Goal: Information Seeking & Learning: Learn about a topic

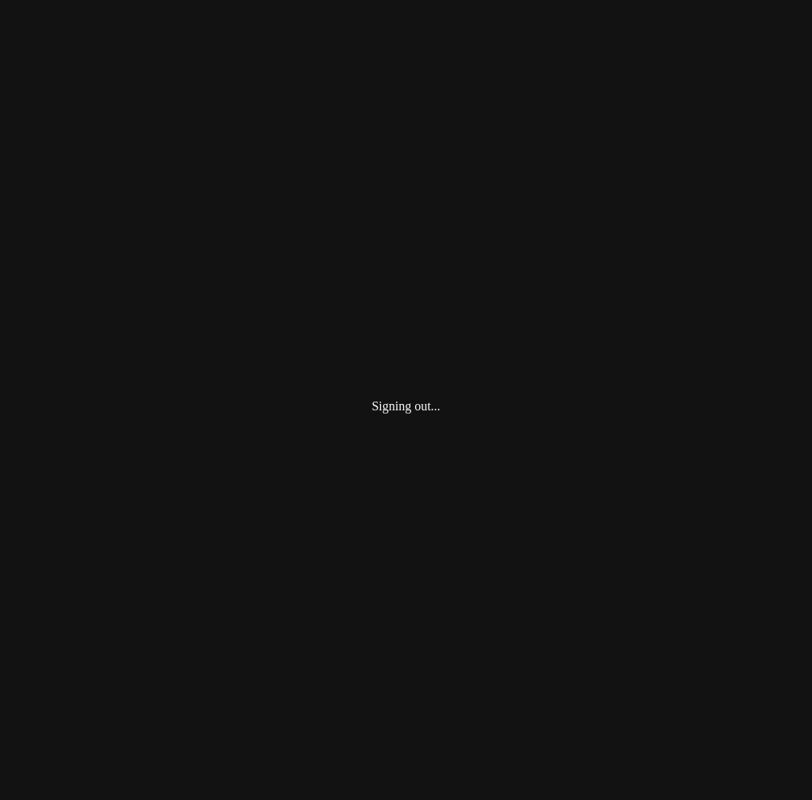
click at [432, 673] on div "Signing out..." at bounding box center [405, 406] width 799 height 800
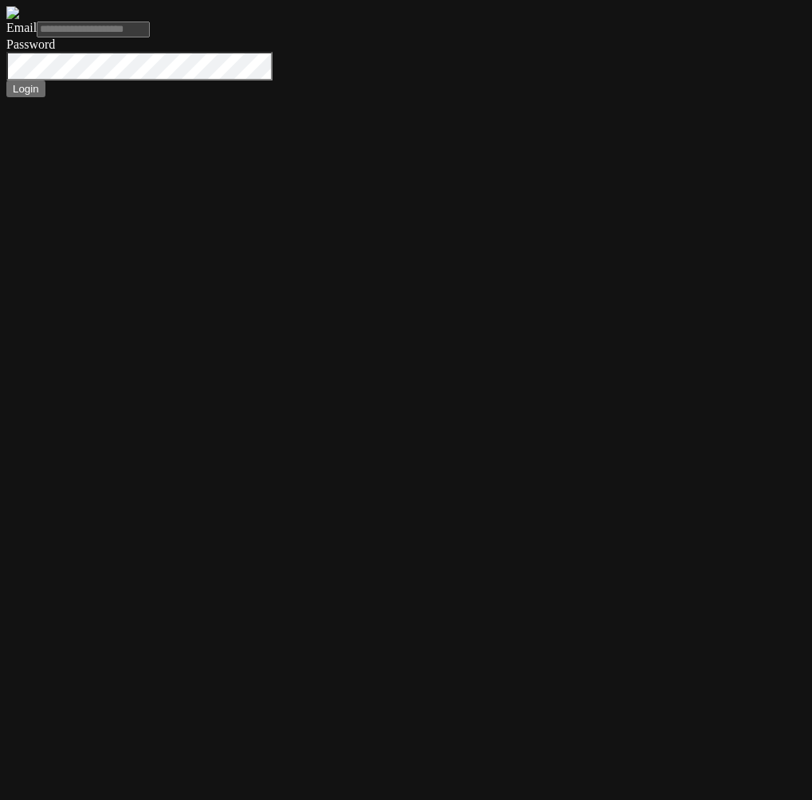
click at [150, 37] on input "Email" at bounding box center [93, 30] width 113 height 16
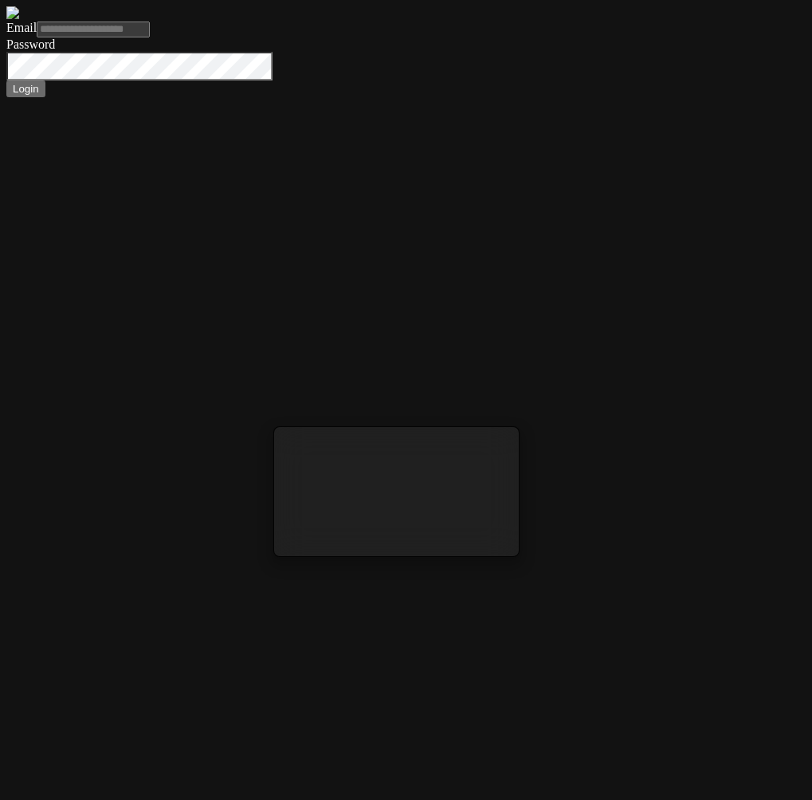
type input "*"
type input "**********"
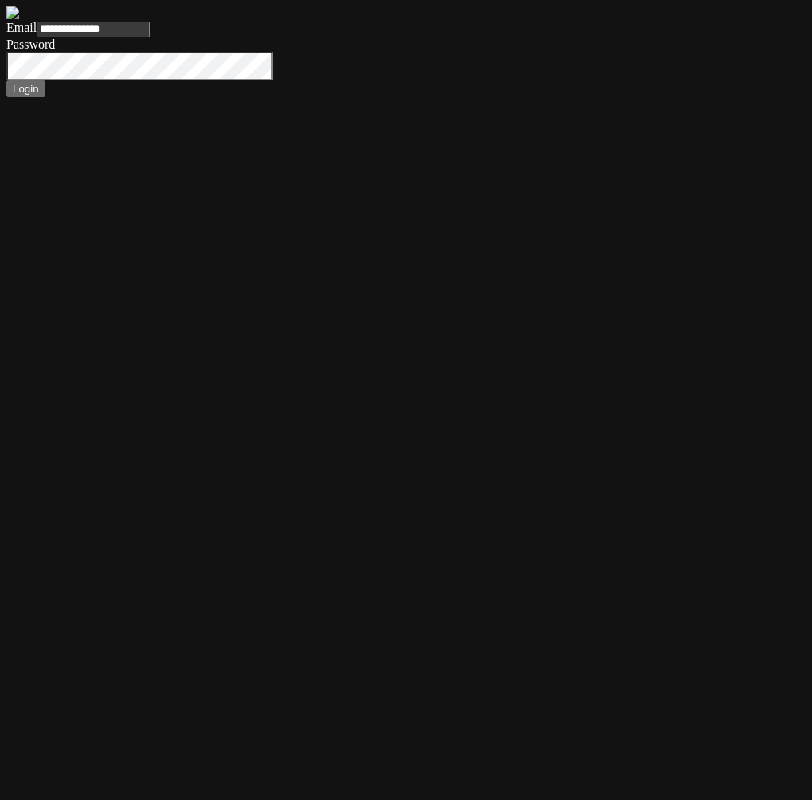
click at [6, 80] on button "Login" at bounding box center [25, 88] width 39 height 17
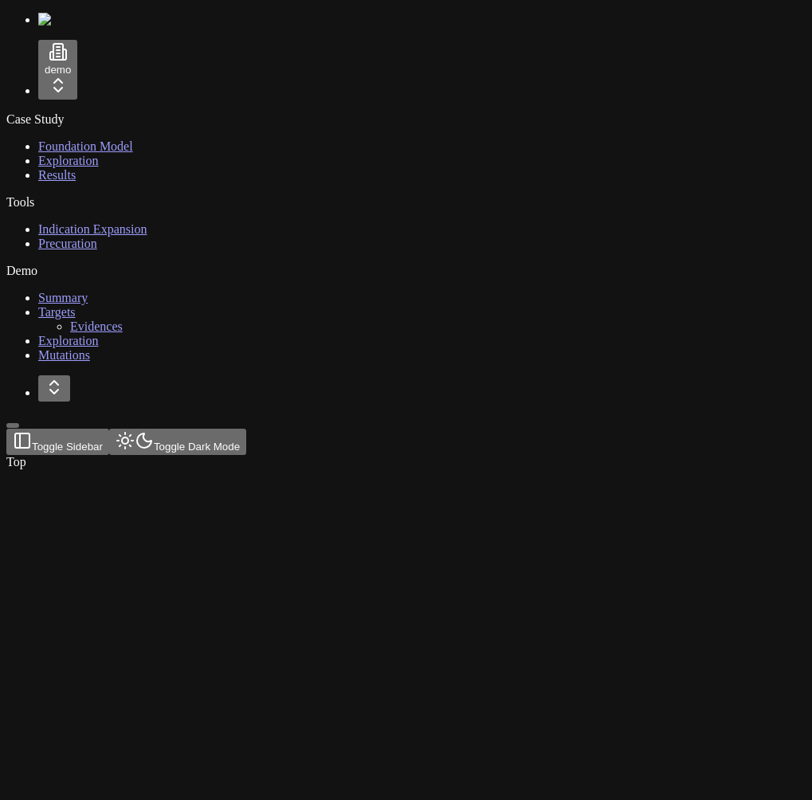
click at [64, 141] on span "Foundation Model" at bounding box center [85, 146] width 95 height 14
click at [91, 362] on div "Case Study Foundation Model Exploration Results Tools Indication Expansion Prec…" at bounding box center [405, 237] width 799 height 250
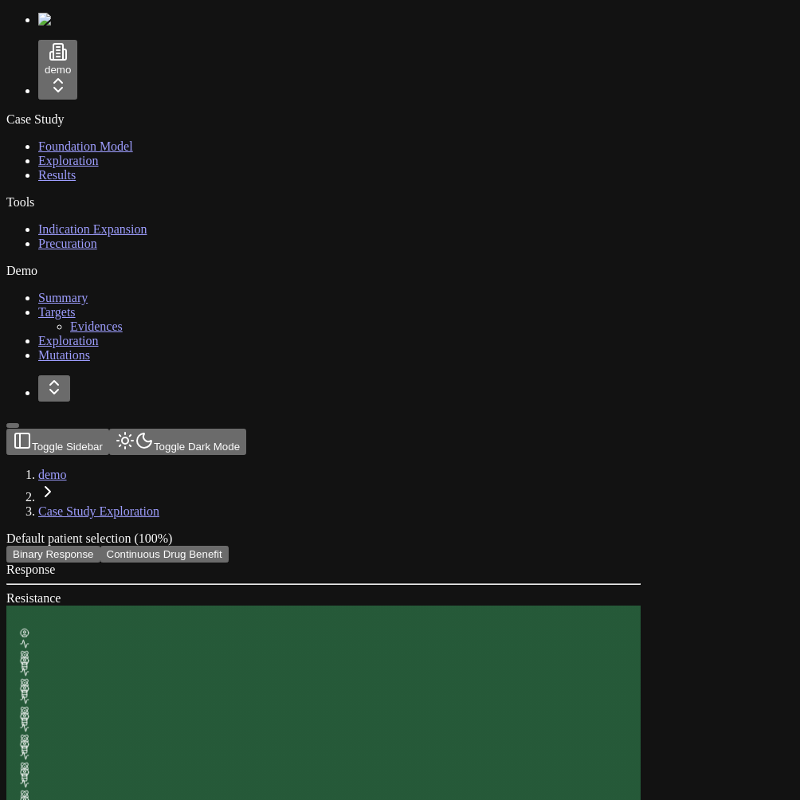
click at [518, 429] on header "Toggle Sidebar Toggle Dark Mode demo Case Study Exploration" at bounding box center [323, 474] width 634 height 90
click at [145, 68] on div "demo" at bounding box center [399, 56] width 787 height 87
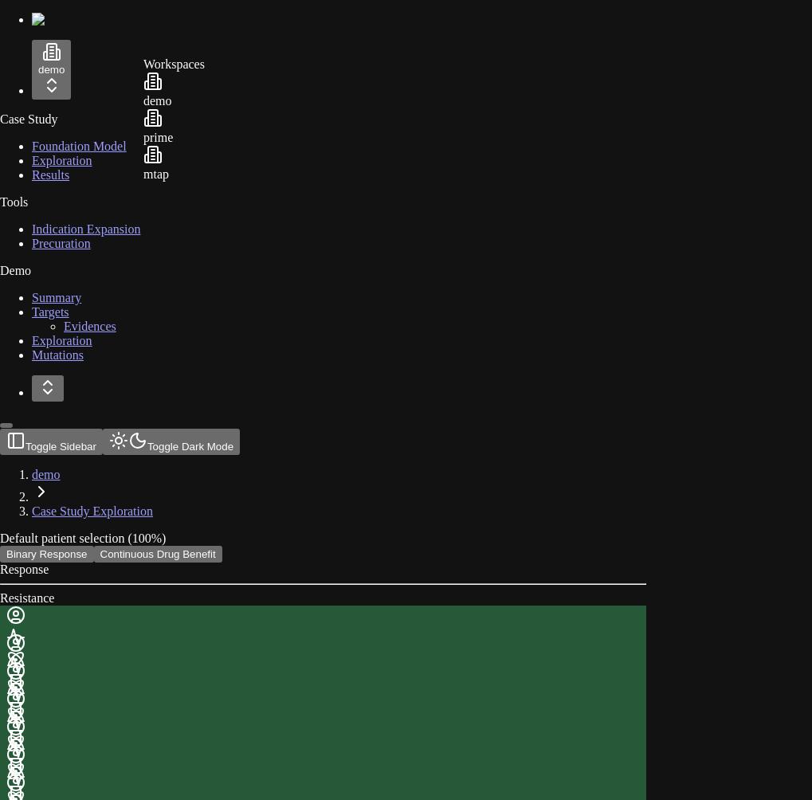
click at [205, 136] on div "prime" at bounding box center [173, 126] width 61 height 37
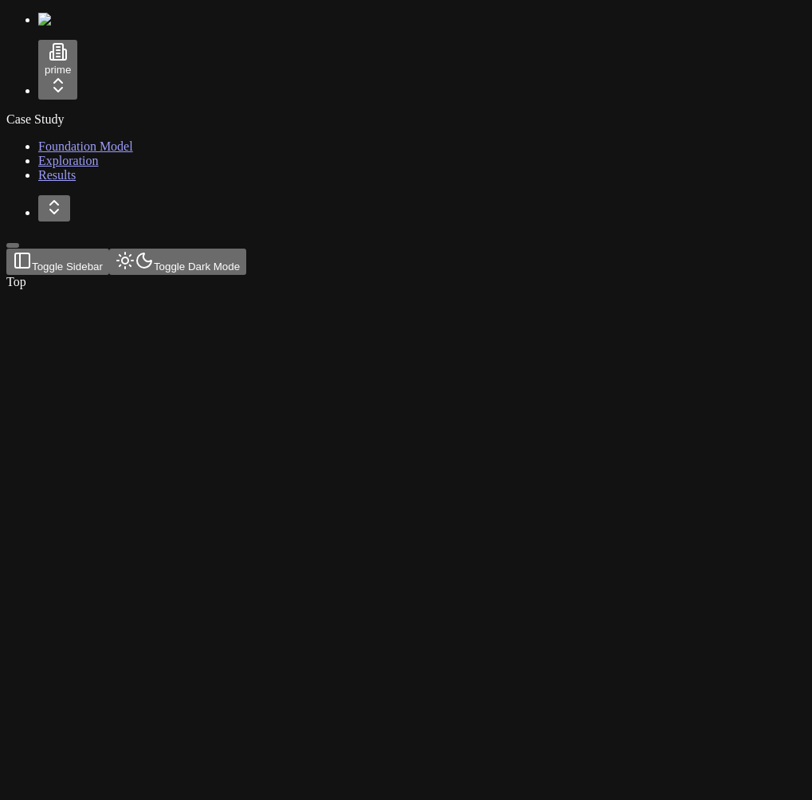
click at [116, 148] on link "Foundation Model" at bounding box center [85, 146] width 95 height 14
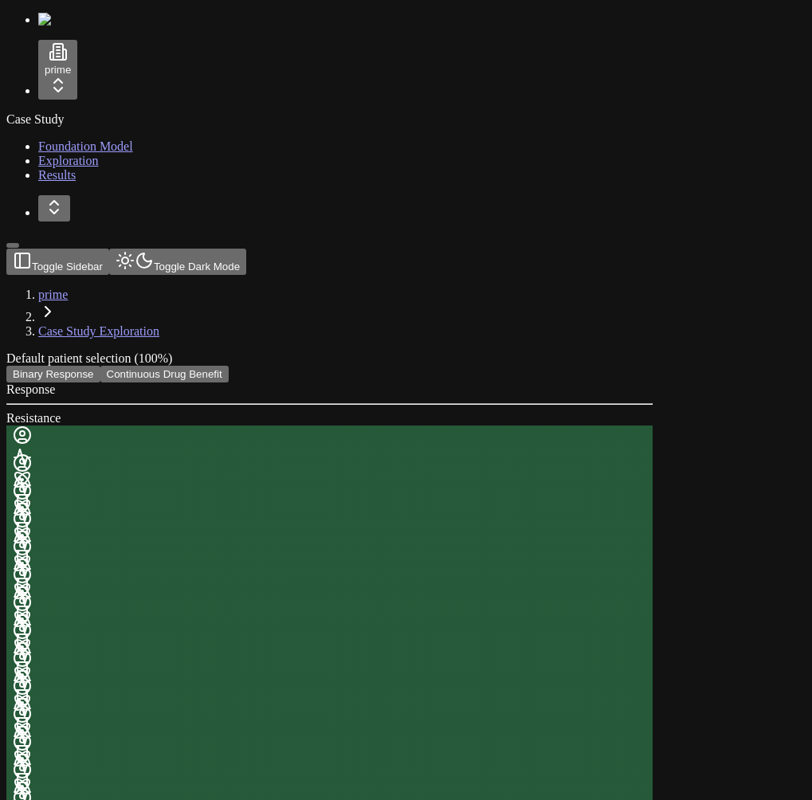
click at [87, 182] on div "Case Study Foundation Model Exploration Results" at bounding box center [405, 147] width 799 height 70
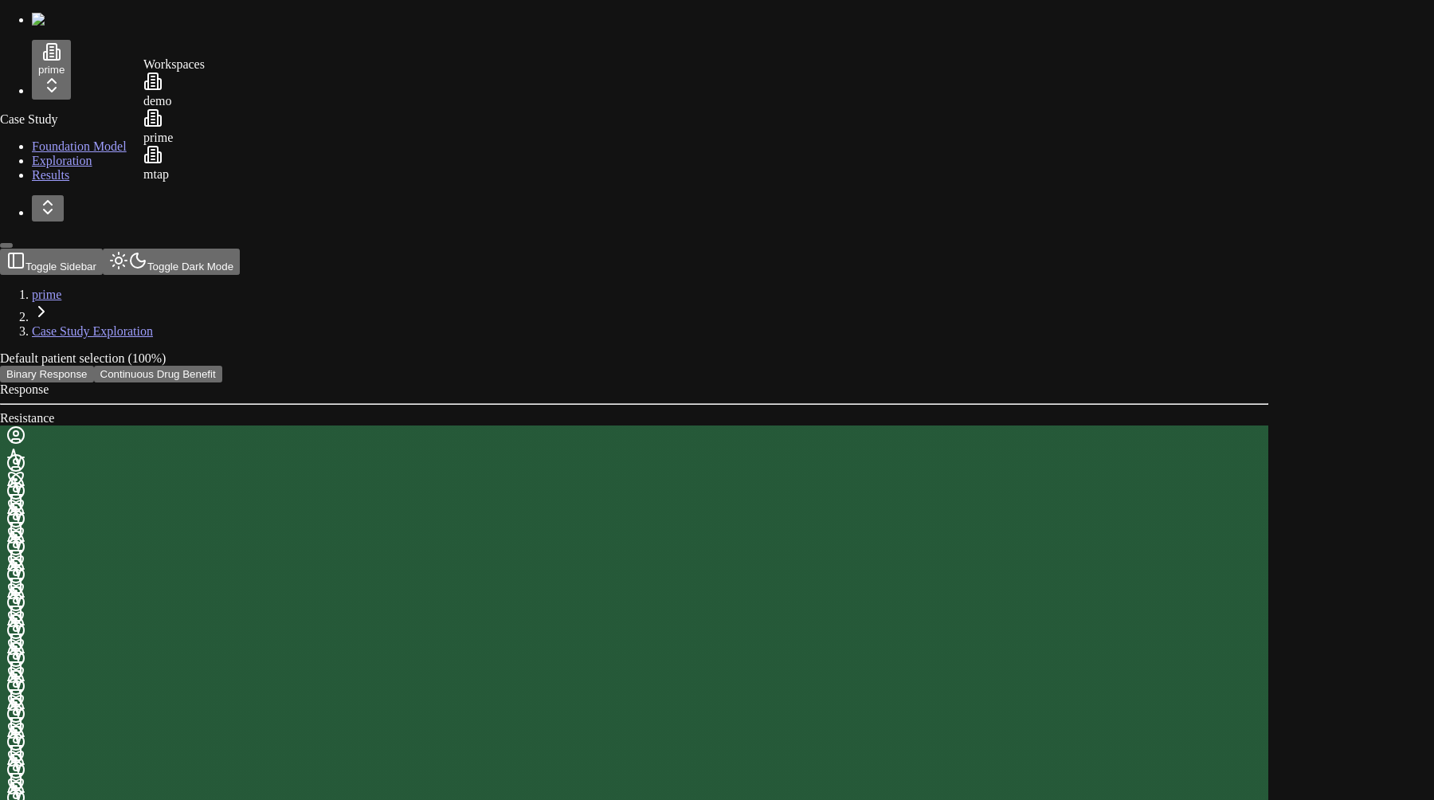
click at [187, 108] on div "demo" at bounding box center [173, 90] width 61 height 37
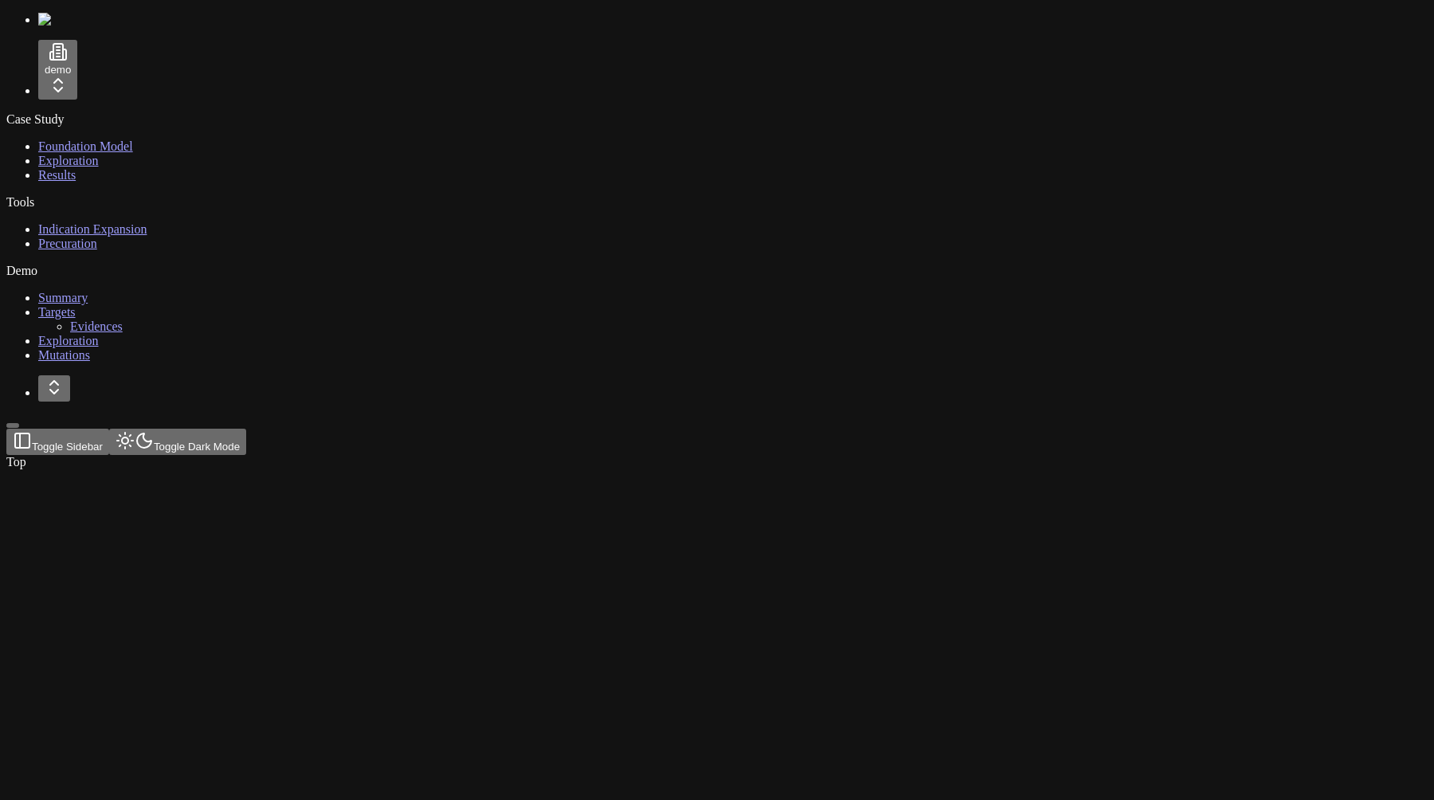
click at [102, 139] on link "Foundation Model" at bounding box center [85, 146] width 95 height 14
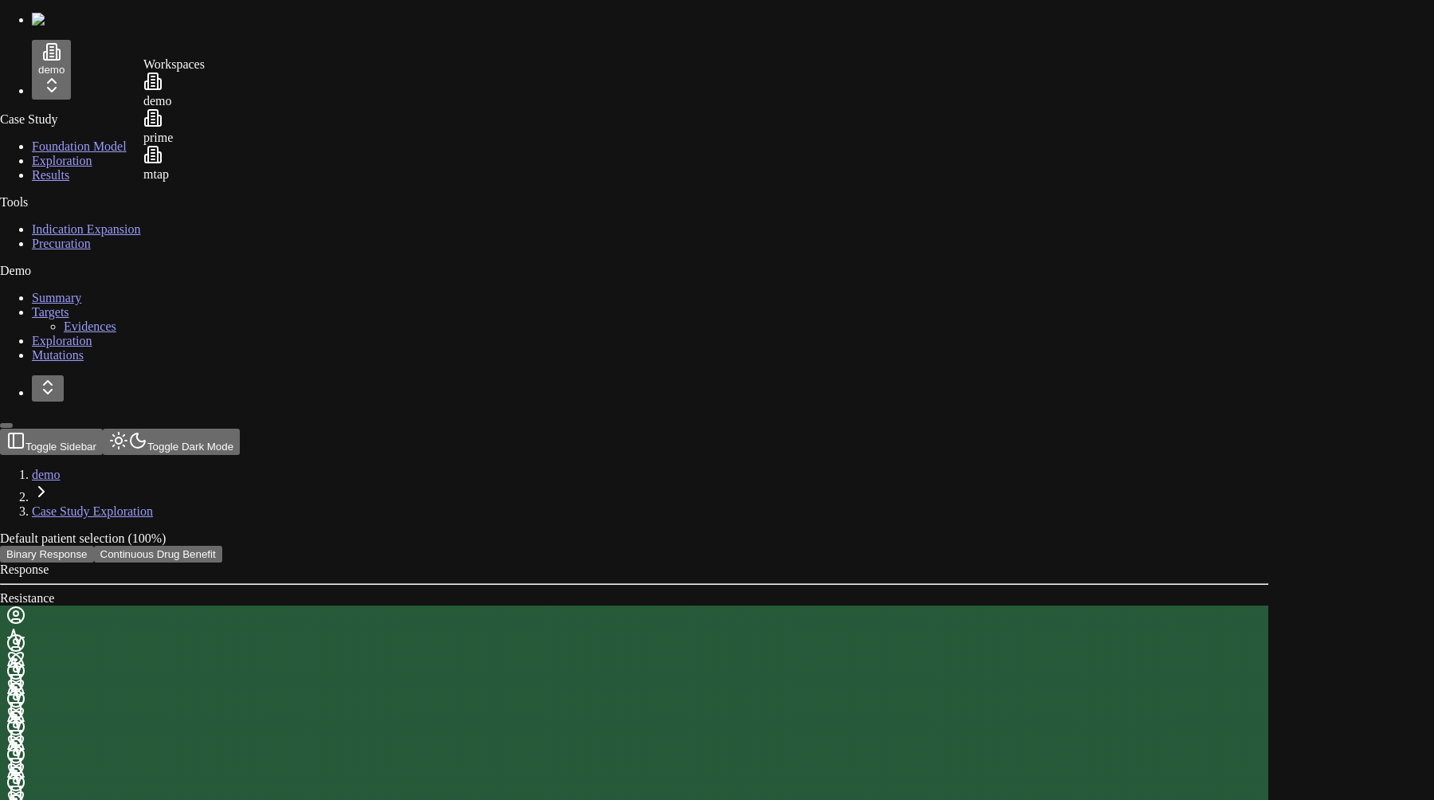
click at [205, 179] on div "mtap" at bounding box center [173, 163] width 61 height 37
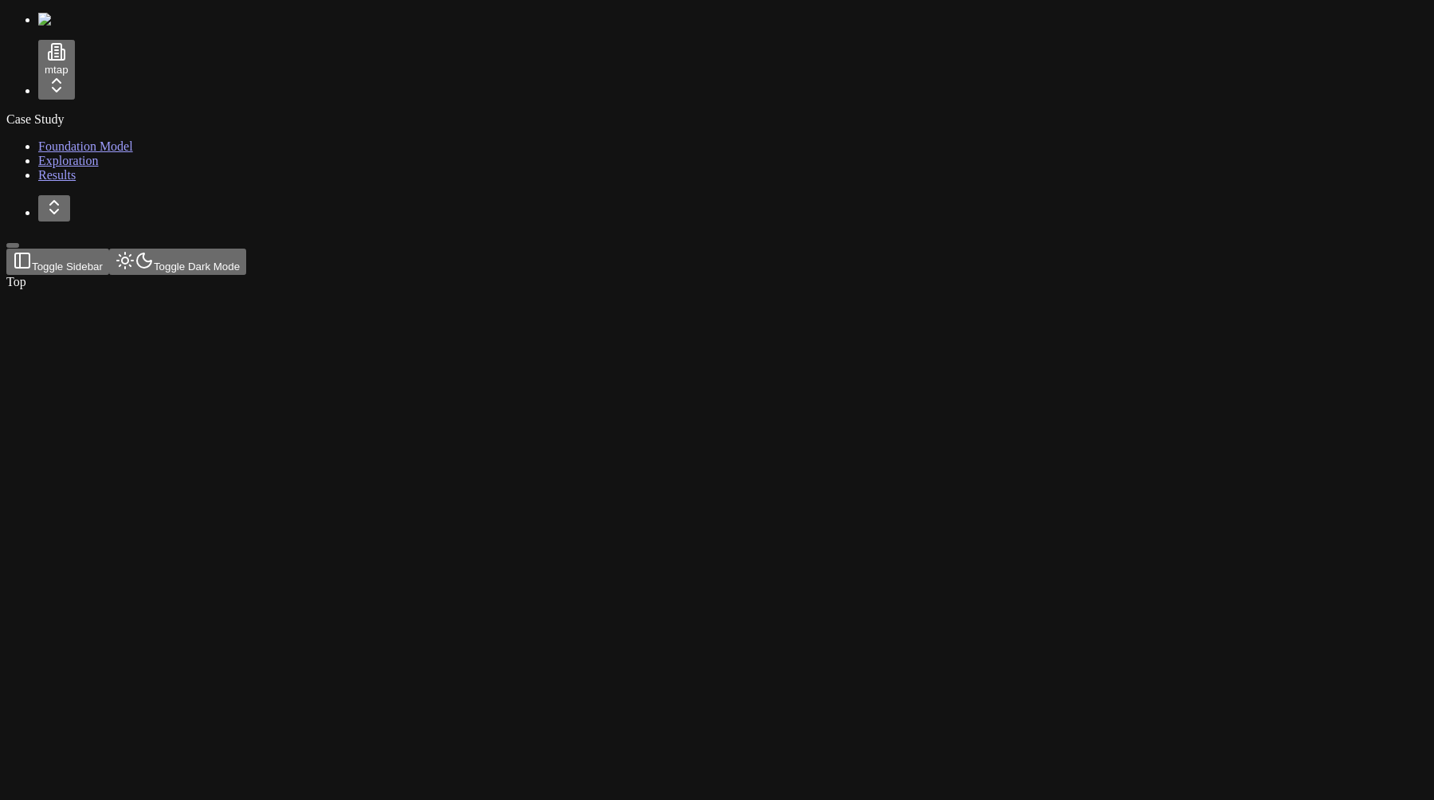
click at [108, 159] on ul "Foundation Model Exploration Results" at bounding box center [716, 160] width 1421 height 43
click at [103, 153] on span "Foundation Model" at bounding box center [85, 146] width 95 height 14
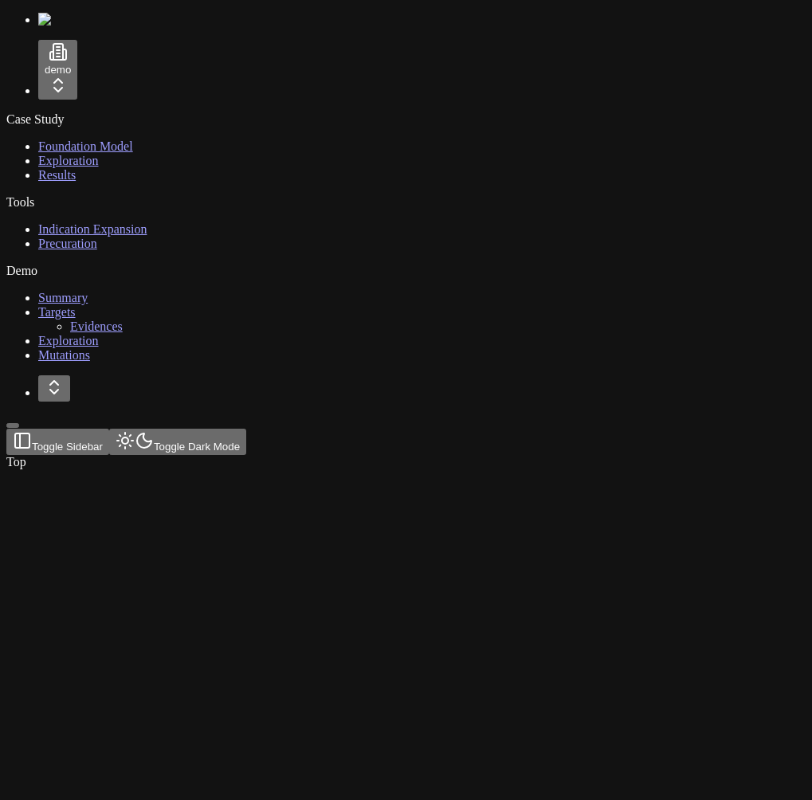
click at [623, 469] on div at bounding box center [329, 469] width 646 height 0
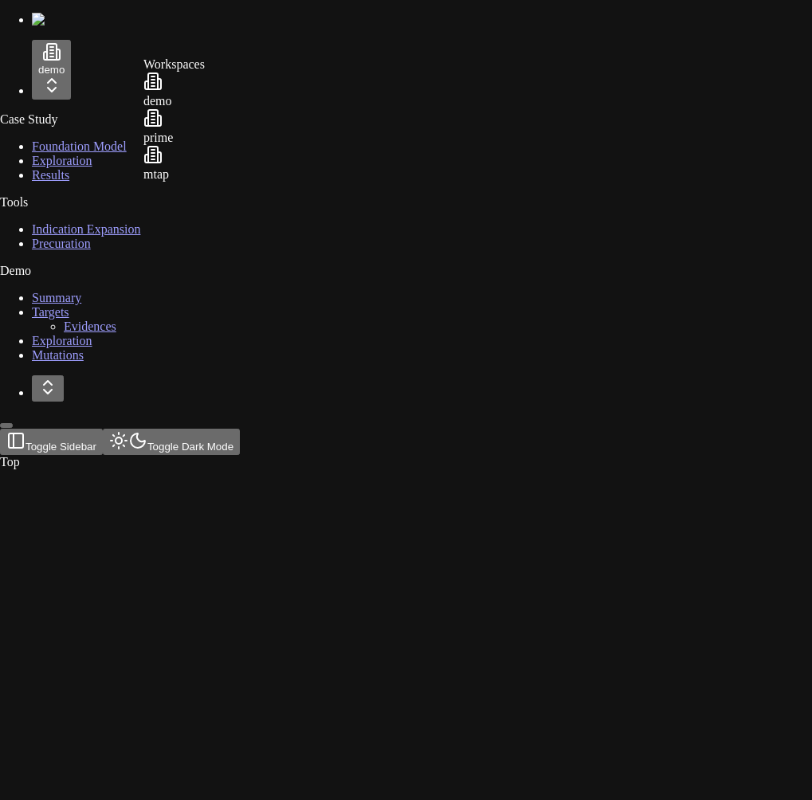
click at [103, 85] on html "demo Case Study Foundation Model Exploration Results Tools Indication Expansion…" at bounding box center [406, 238] width 812 height 476
click at [205, 179] on div "mtap" at bounding box center [173, 163] width 61 height 37
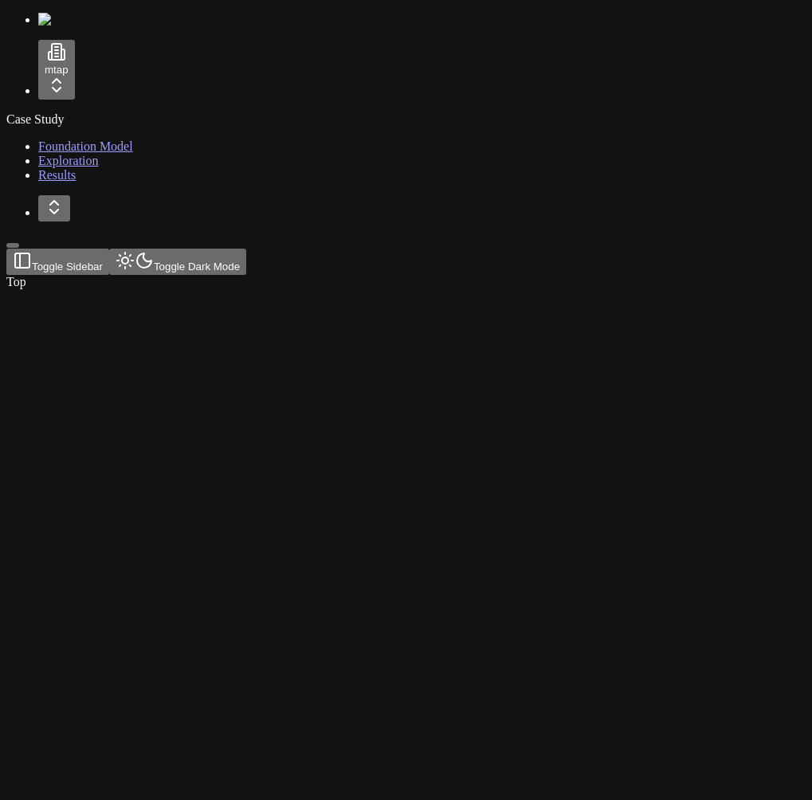
click at [77, 153] on span "Foundation Model" at bounding box center [85, 146] width 95 height 14
click at [123, 182] on div "Case Study Foundation Model Exploration Results" at bounding box center [405, 147] width 799 height 70
click at [41, 182] on div "Case Study Foundation Model Exploration Results" at bounding box center [405, 147] width 799 height 70
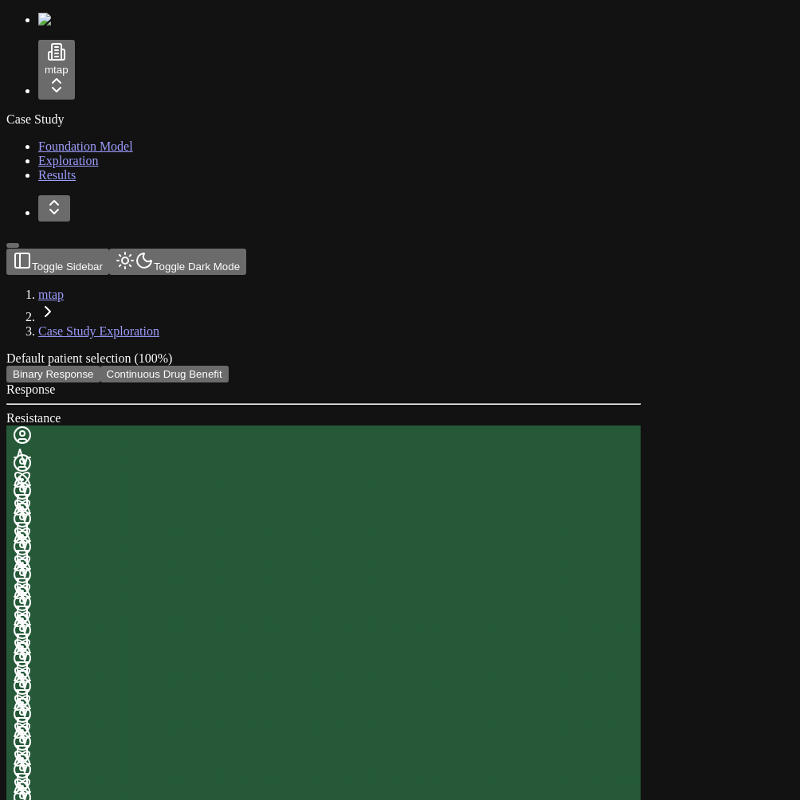
click at [344, 249] on header "Toggle Sidebar Toggle Dark Mode mtap Case Study Exploration" at bounding box center [323, 294] width 634 height 90
click at [229, 366] on button "Continuous Drug Benefit" at bounding box center [164, 374] width 128 height 17
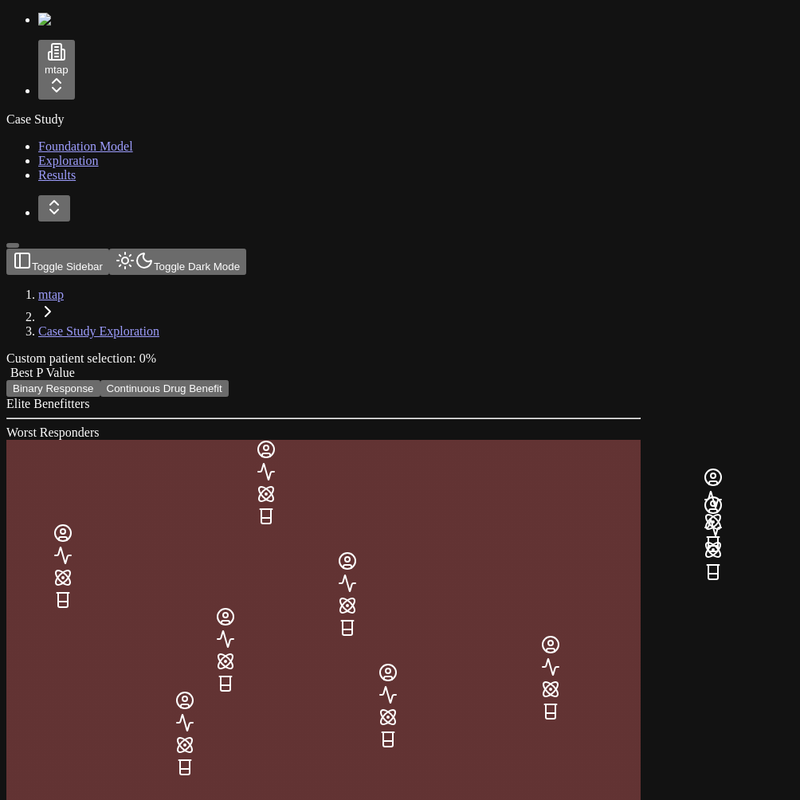
click at [100, 380] on button "Binary Response" at bounding box center [53, 388] width 94 height 17
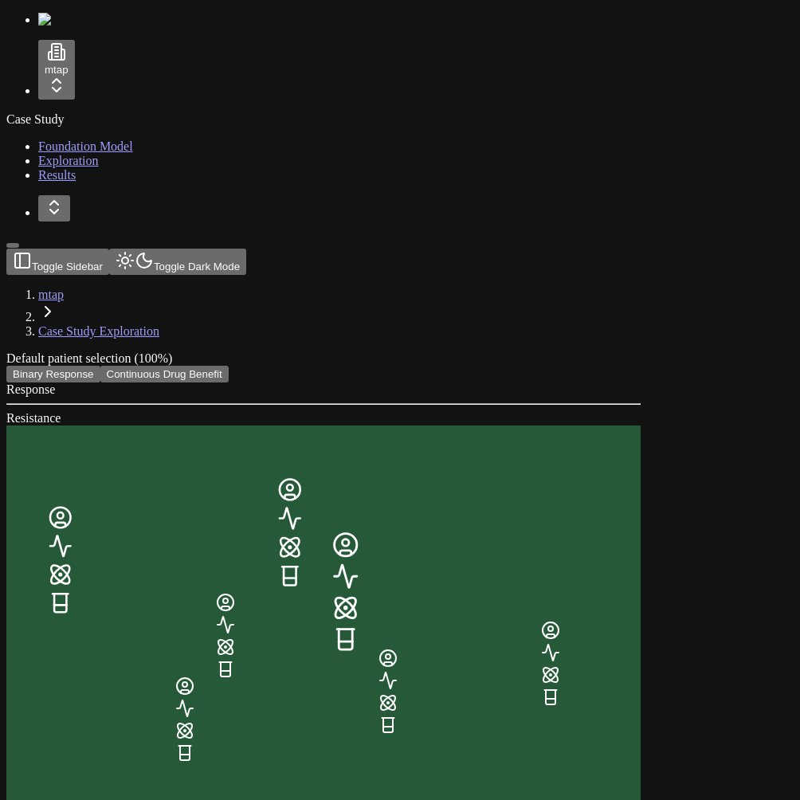
click at [229, 366] on button "Continuous Drug Benefit" at bounding box center [164, 374] width 128 height 17
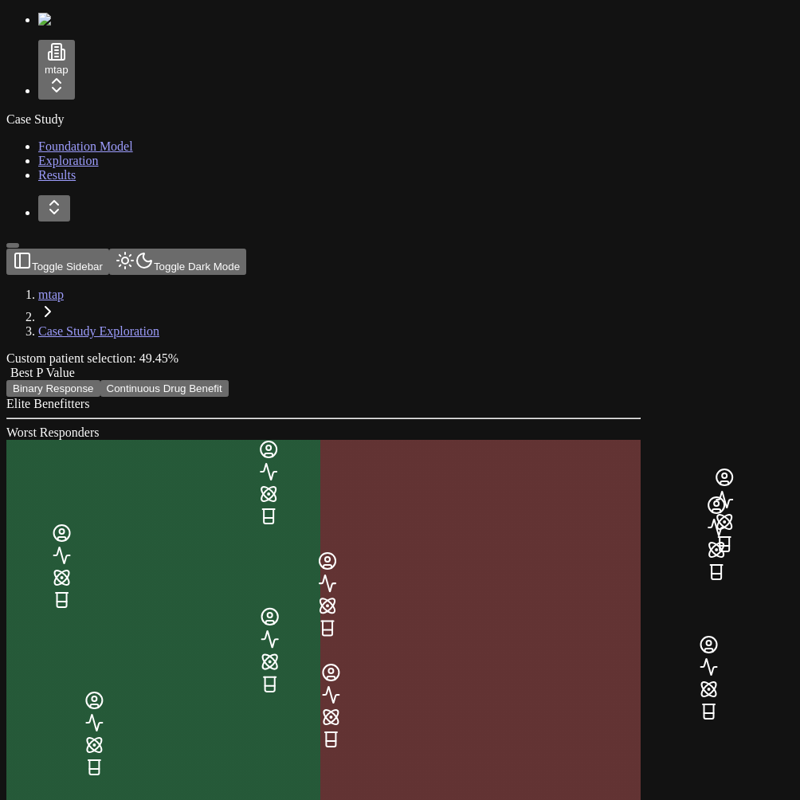
click at [640, 366] on div "Best P Value" at bounding box center [323, 373] width 634 height 14
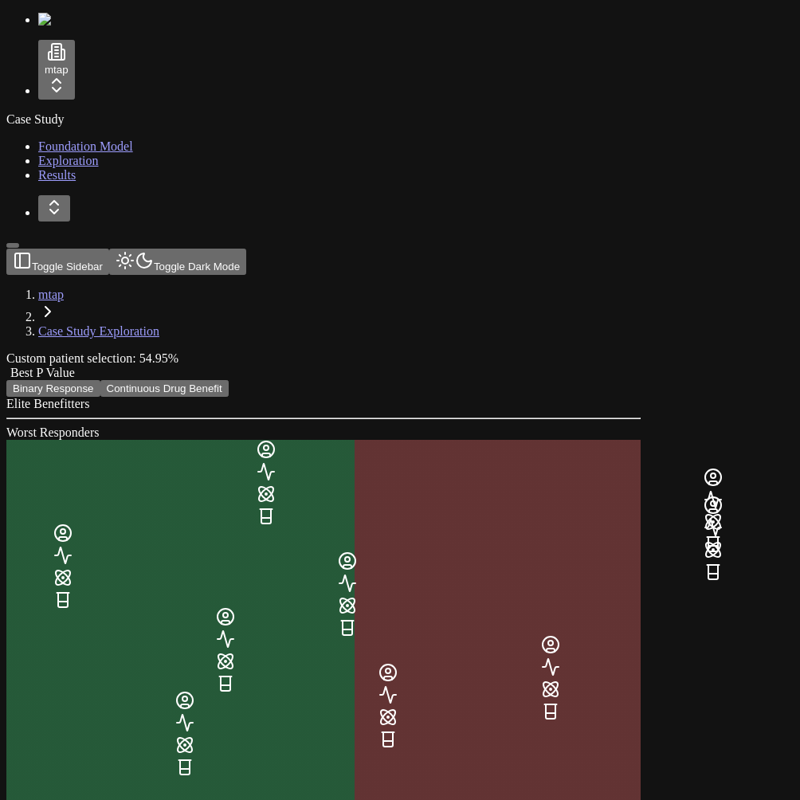
click at [6, 366] on span at bounding box center [6, 373] width 0 height 14
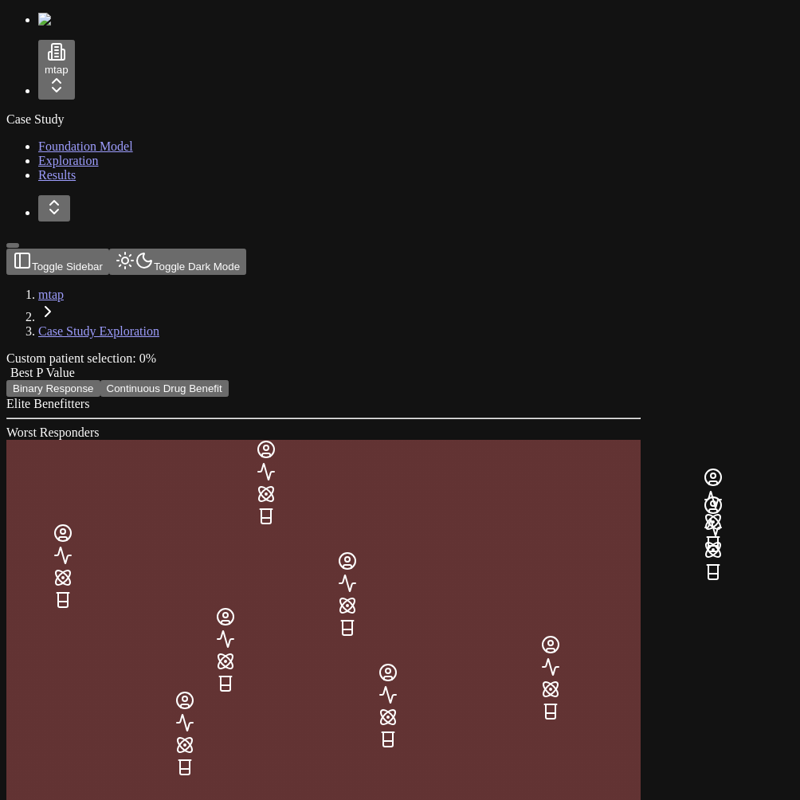
click at [6, 366] on span at bounding box center [6, 373] width 0 height 14
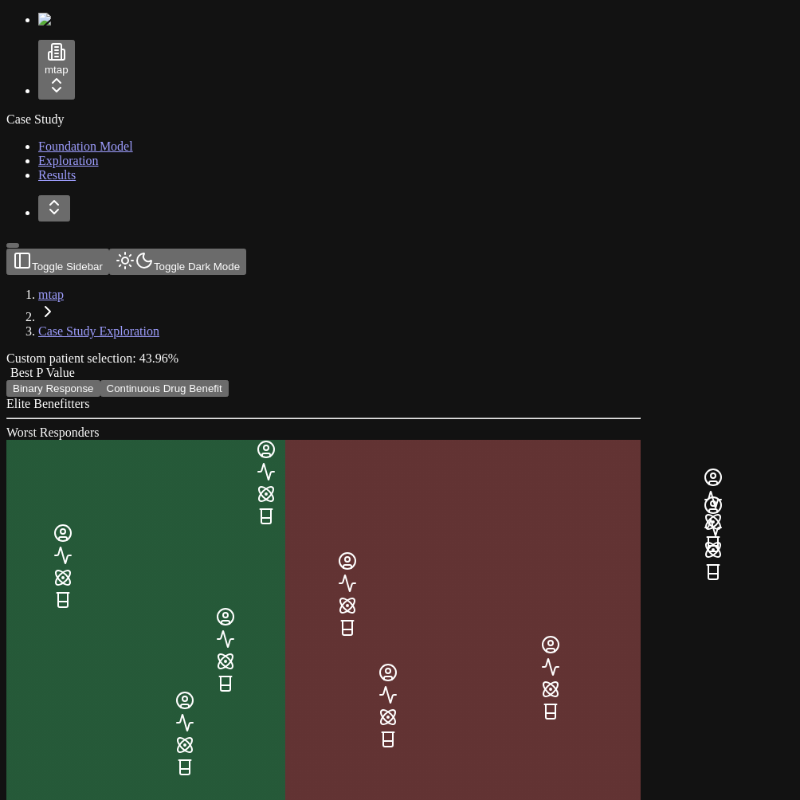
click at [6, 366] on span at bounding box center [6, 373] width 0 height 14
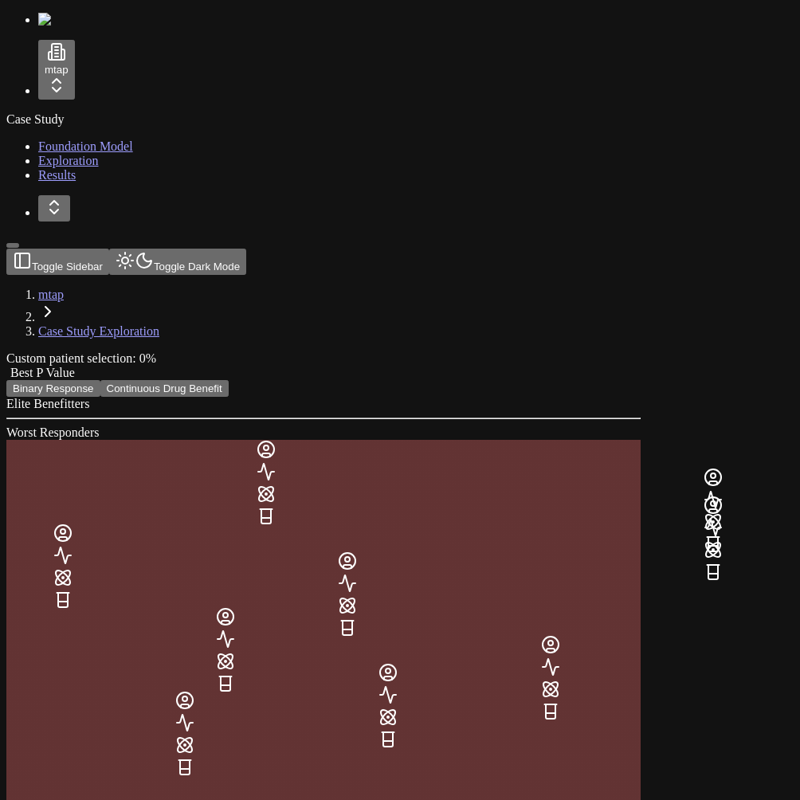
click at [95, 167] on link "Exploration" at bounding box center [68, 161] width 61 height 14
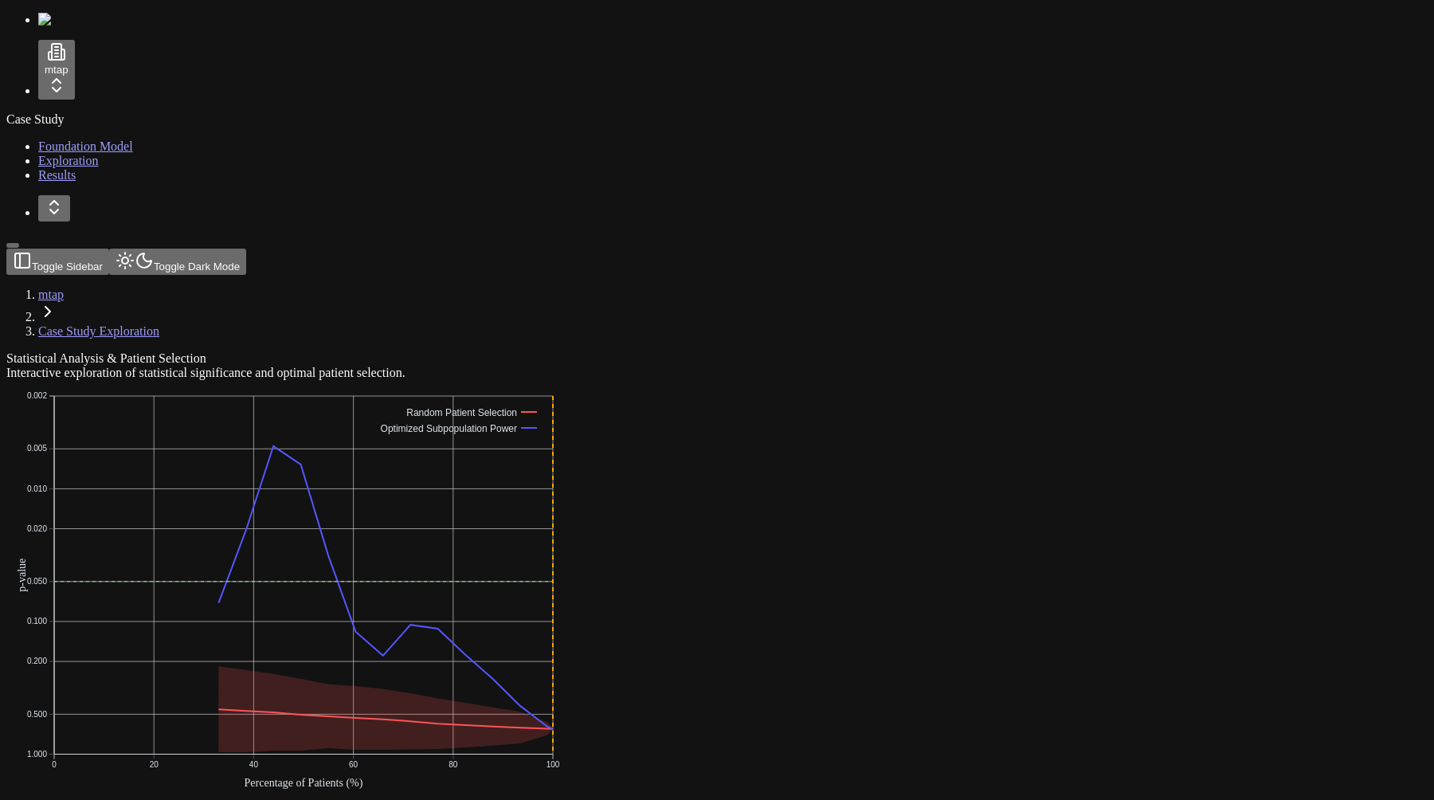
click at [74, 153] on link "Foundation Model" at bounding box center [85, 146] width 95 height 14
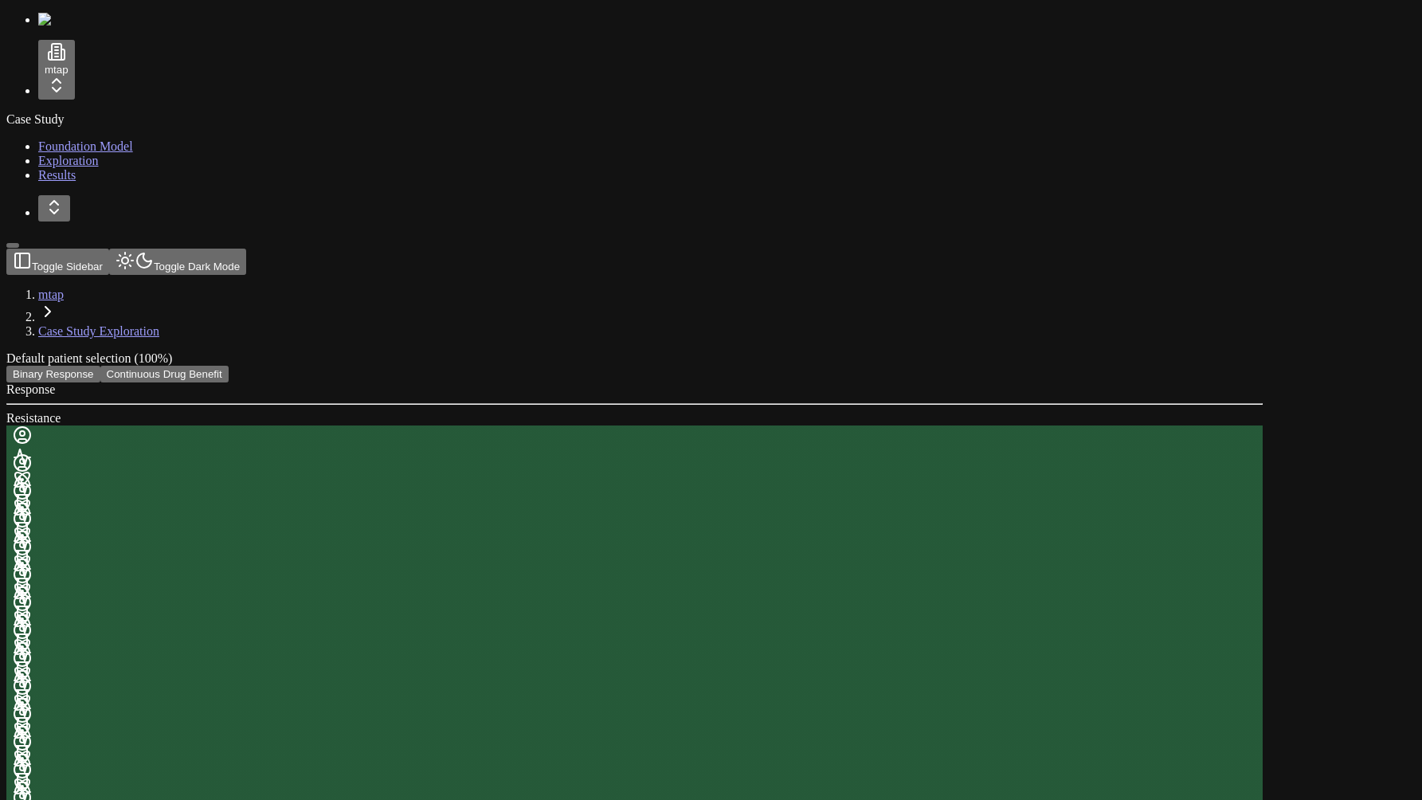
click at [229, 366] on button "Continuous Drug Benefit" at bounding box center [164, 374] width 128 height 17
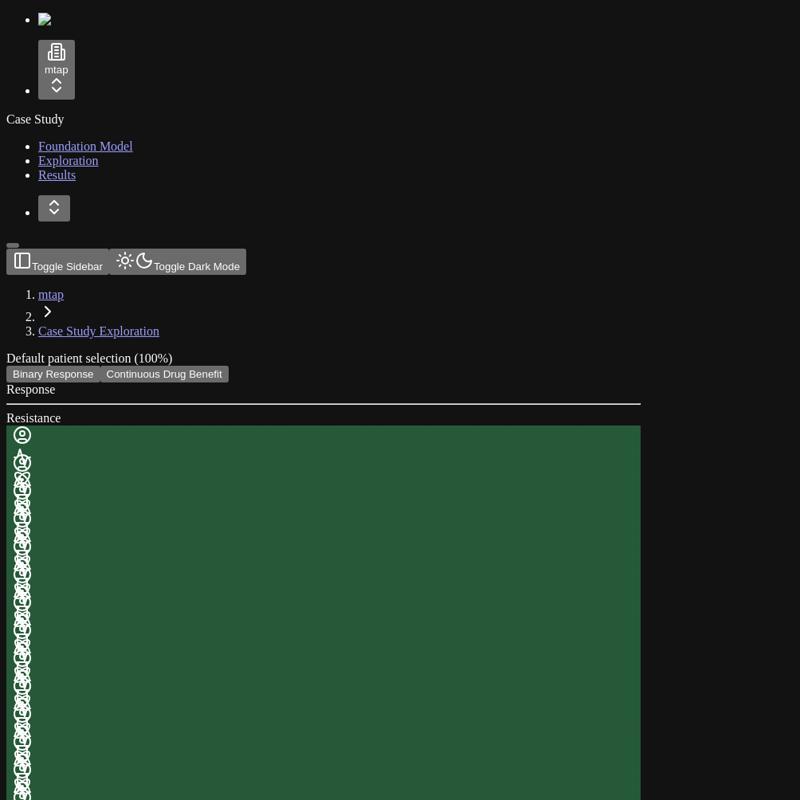
click at [84, 167] on link "Exploration" at bounding box center [68, 161] width 61 height 14
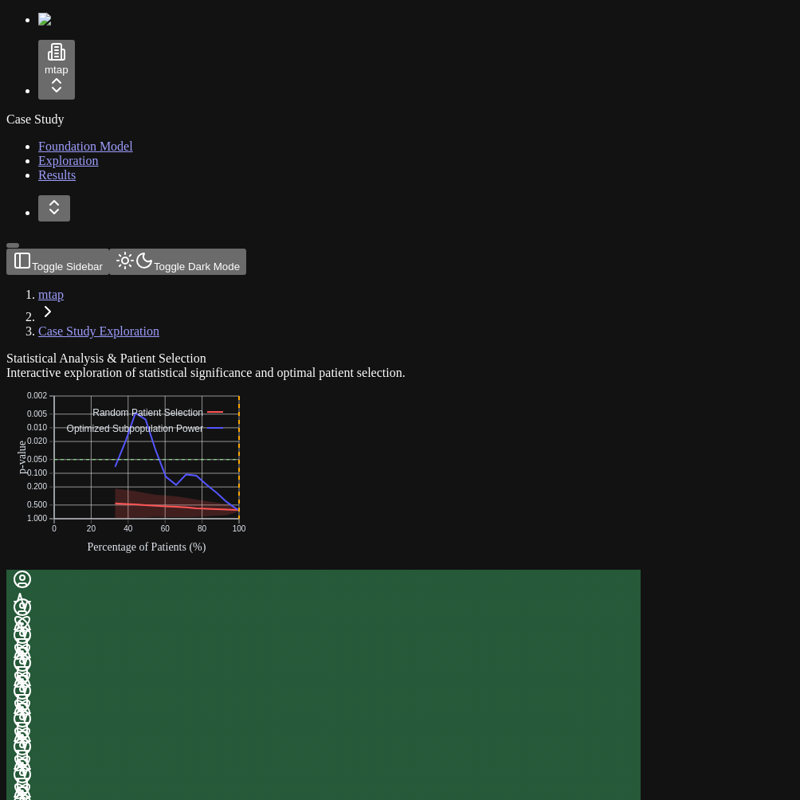
click at [49, 149] on span "Foundation Model" at bounding box center [85, 146] width 95 height 14
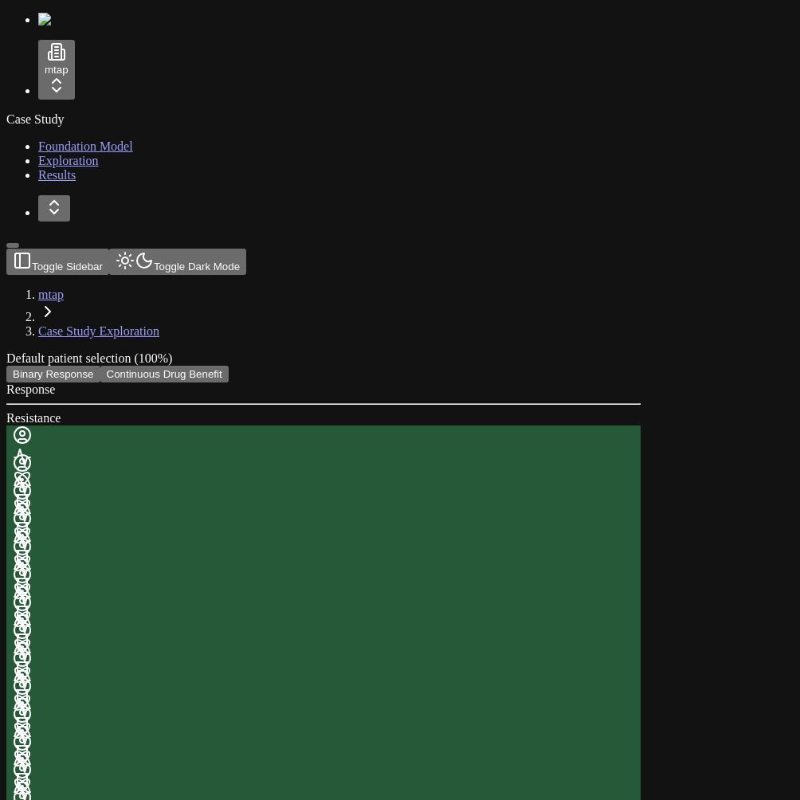
click at [229, 366] on button "Continuous Drug Benefit" at bounding box center [164, 374] width 128 height 17
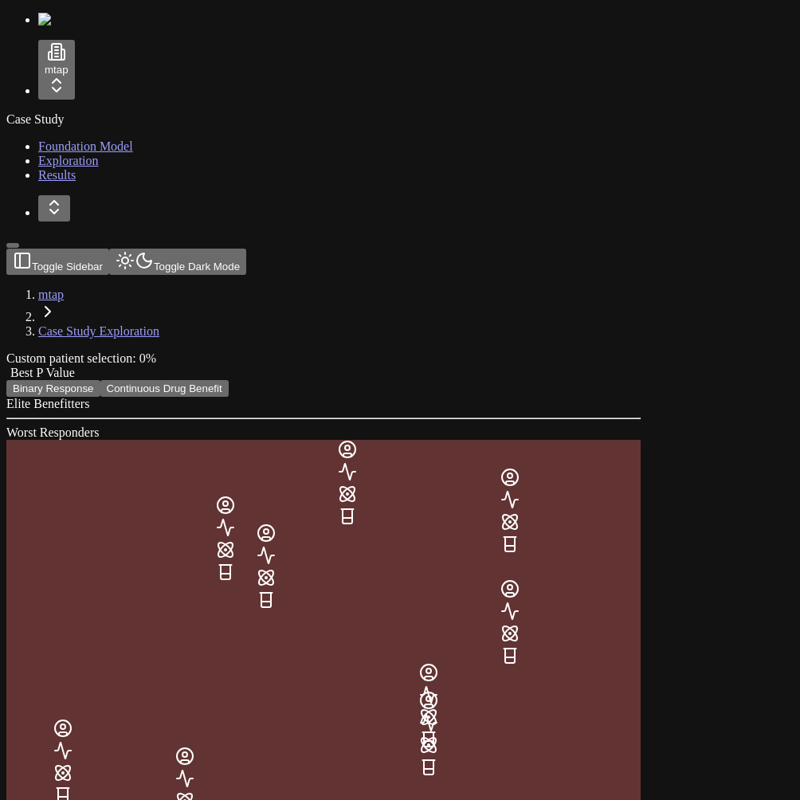
click at [100, 380] on button "Binary Response" at bounding box center [53, 388] width 94 height 17
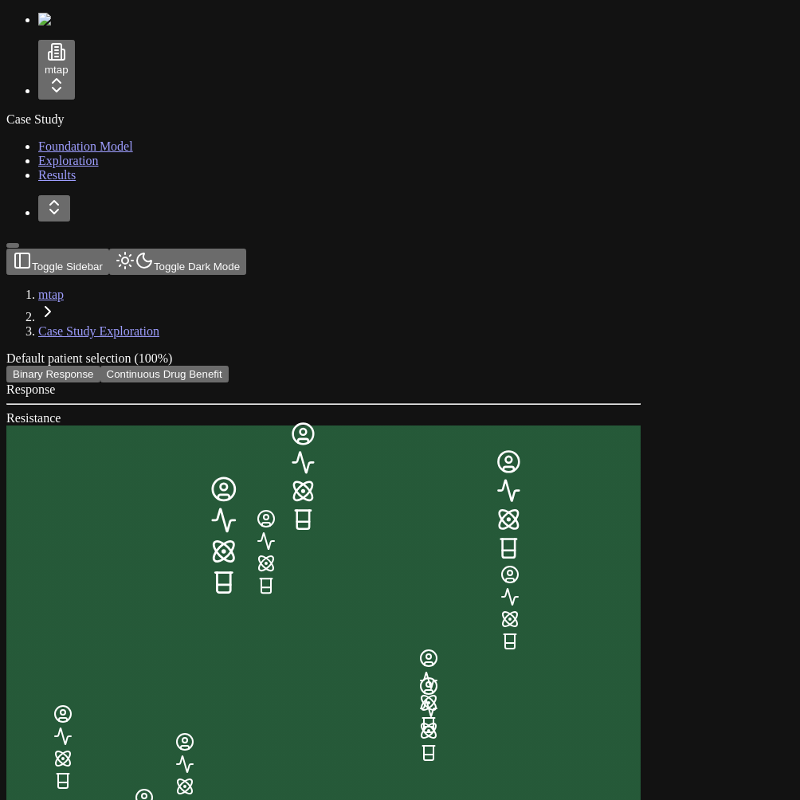
click at [229, 366] on button "Continuous Drug Benefit" at bounding box center [164, 374] width 128 height 17
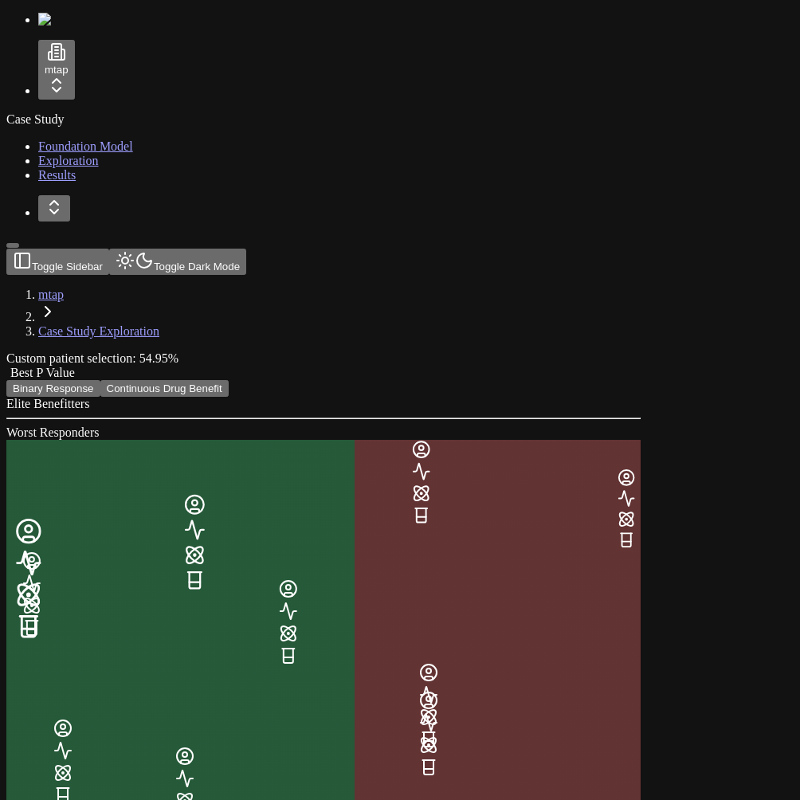
click at [100, 380] on button "Binary Response" at bounding box center [53, 388] width 94 height 17
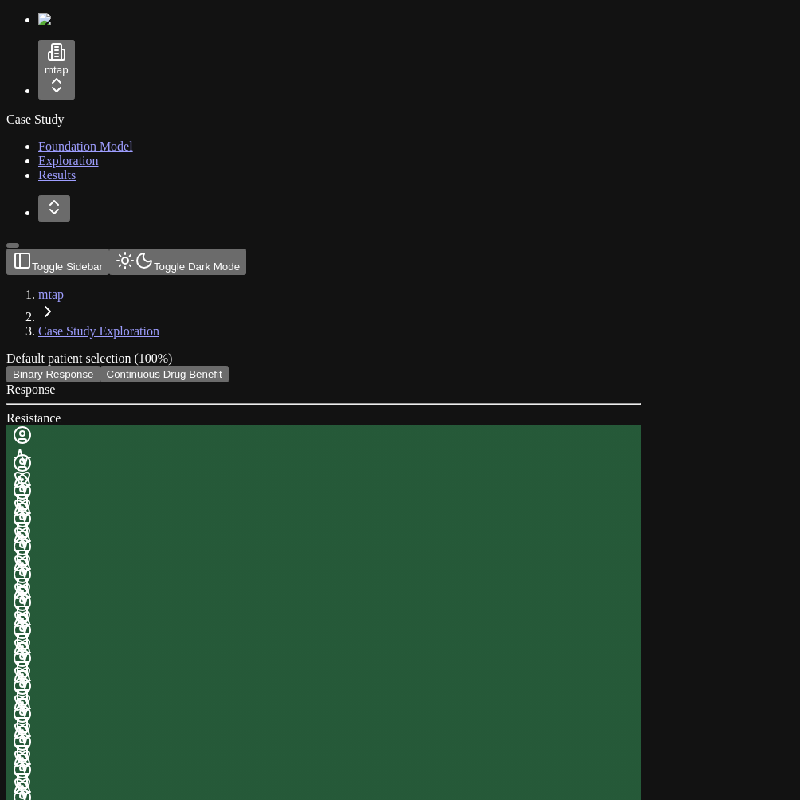
click at [229, 366] on button "Continuous Drug Benefit" at bounding box center [164, 374] width 128 height 17
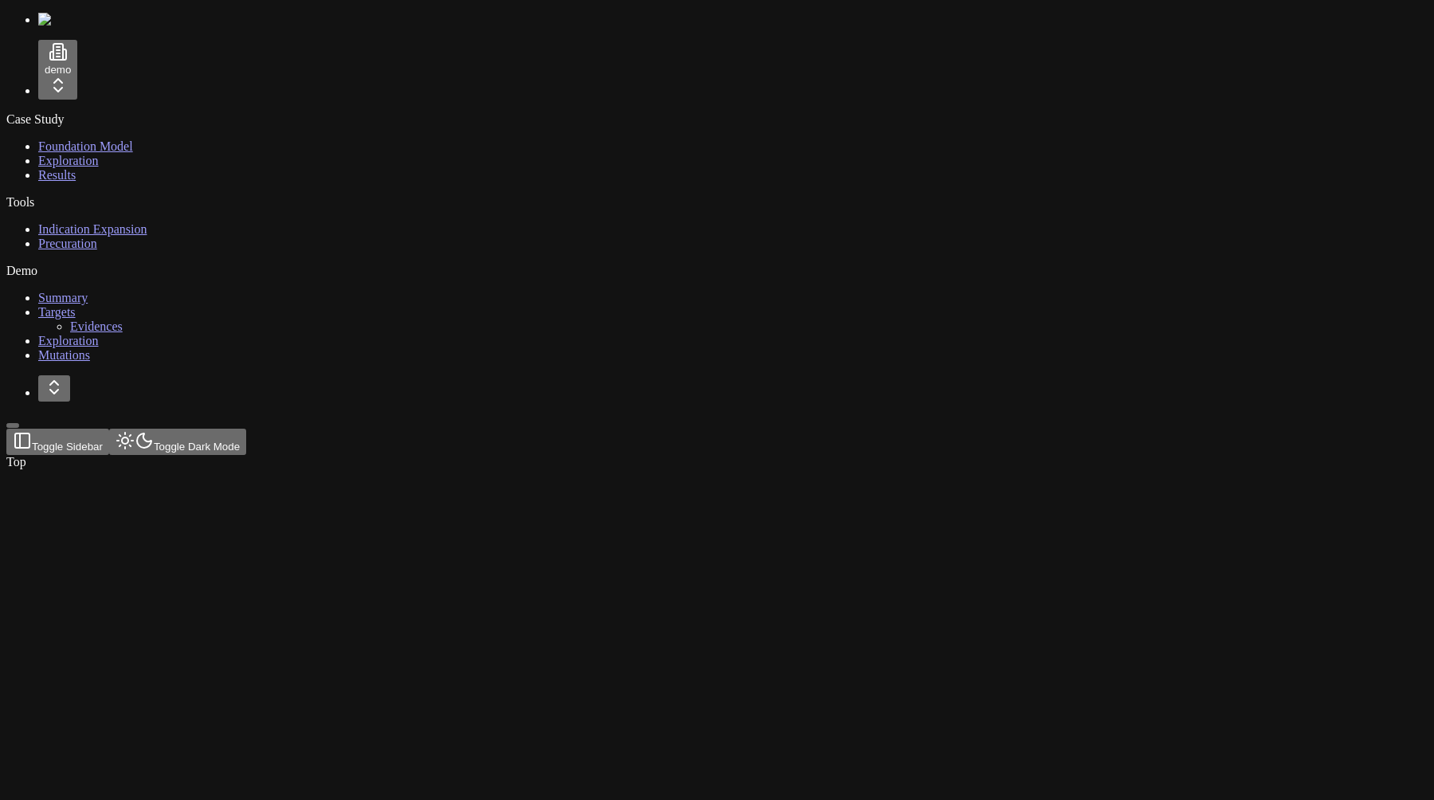
click at [74, 147] on span "Foundation Model" at bounding box center [85, 146] width 95 height 14
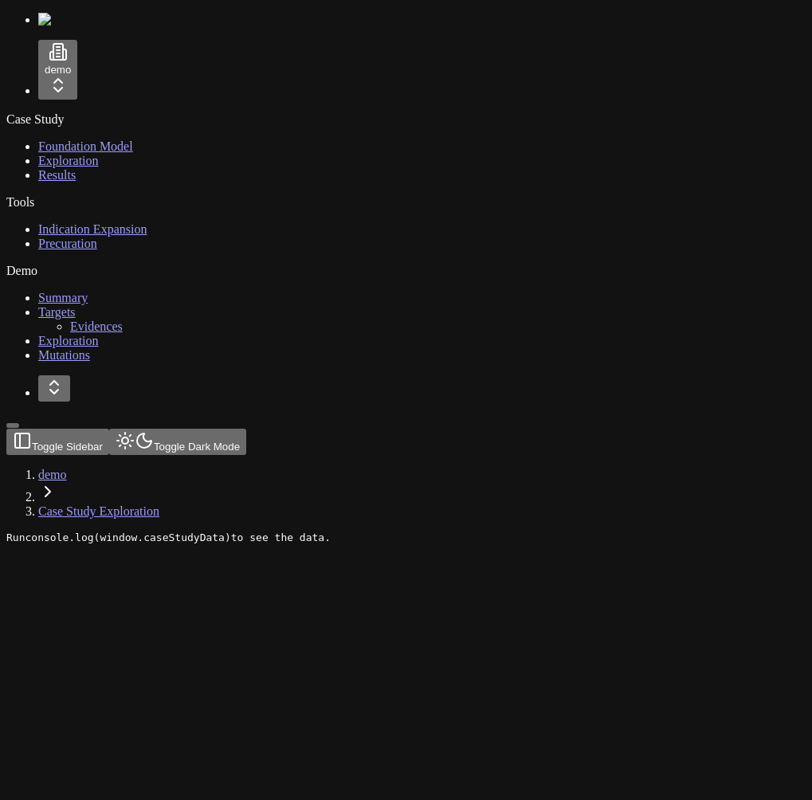
click at [45, 67] on html "demo Case Study Foundation Model Exploration Results Tools Indication Expansion…" at bounding box center [406, 277] width 812 height 554
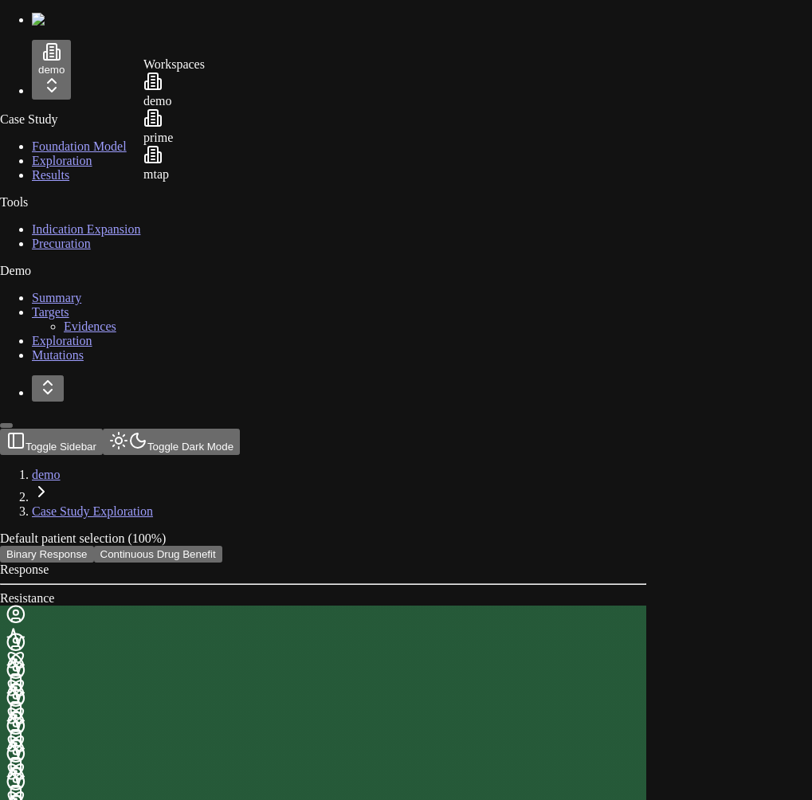
click at [205, 179] on div "mtap" at bounding box center [173, 163] width 61 height 37
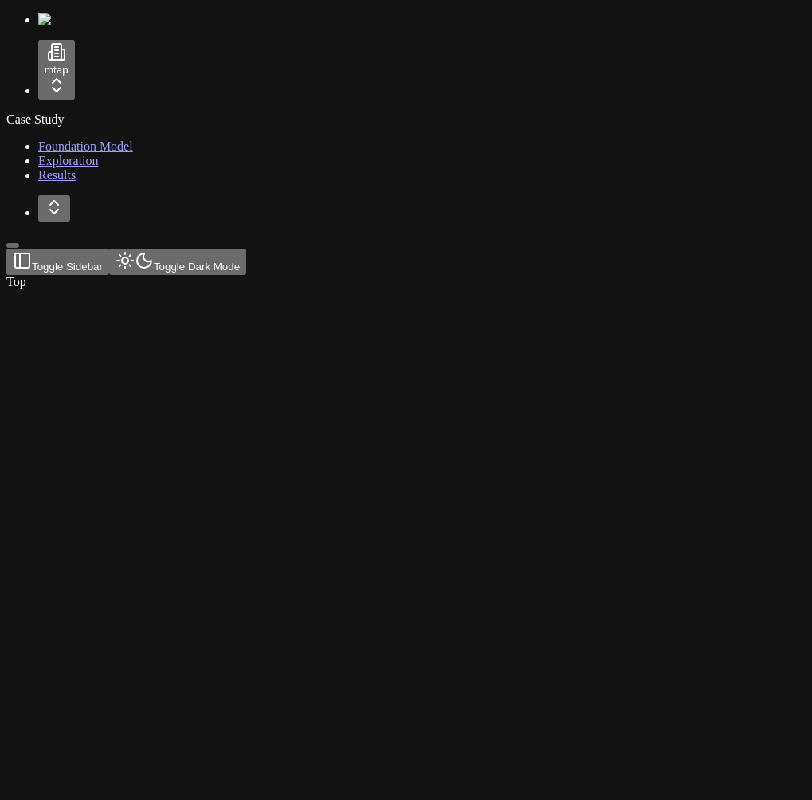
click at [61, 144] on span "Foundation Model" at bounding box center [85, 146] width 95 height 14
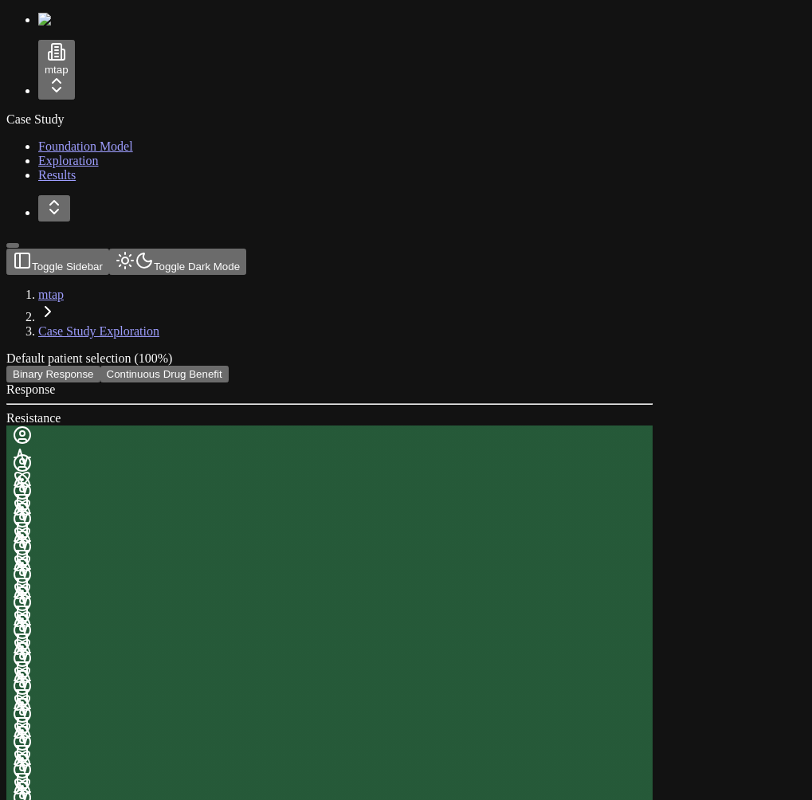
click at [652, 382] on div "Response Resistance" at bounding box center [329, 724] width 646 height 684
click at [229, 366] on button "Continuous Drug Benefit" at bounding box center [164, 374] width 128 height 17
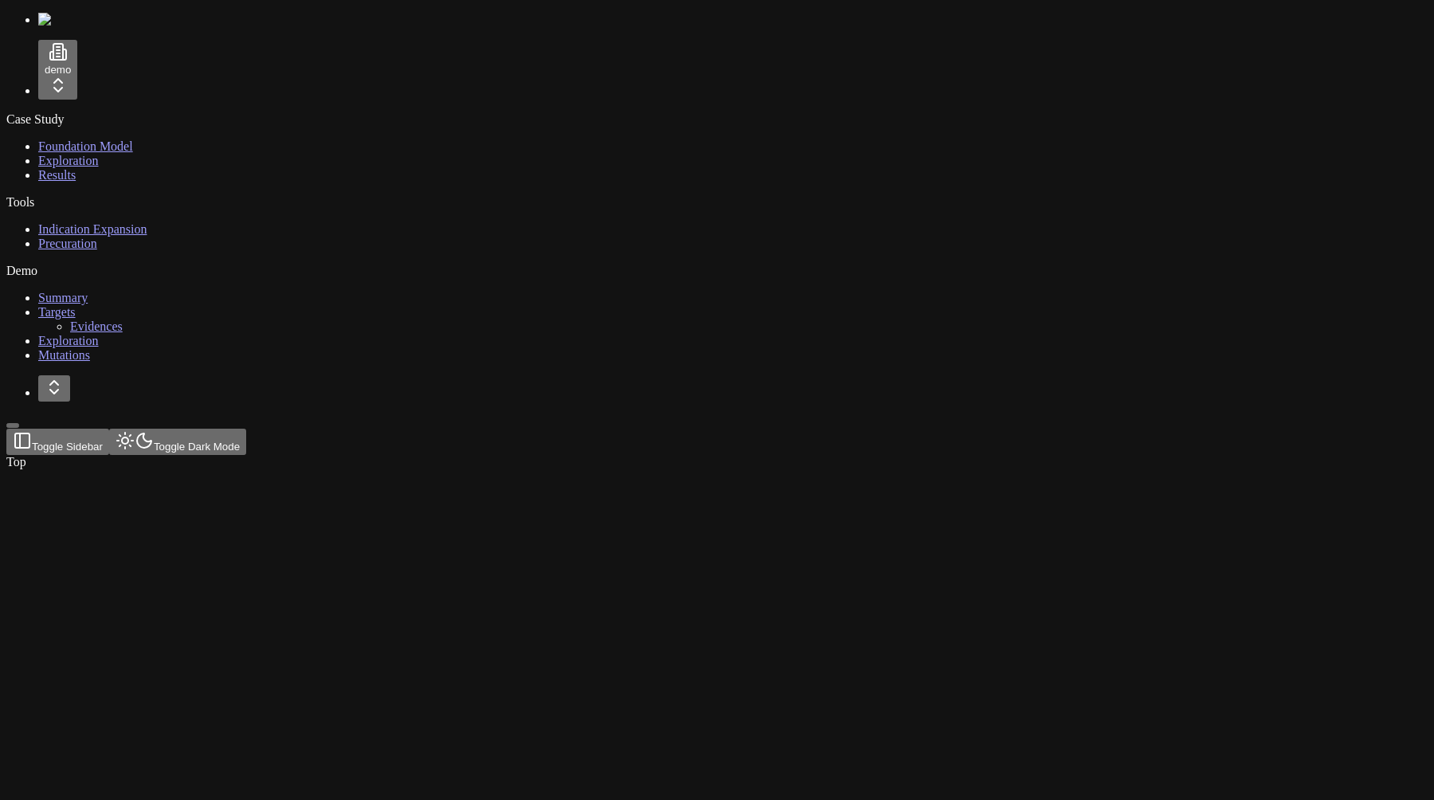
click at [94, 84] on html "demo Case Study Foundation Model Exploration Results Tools Indication Expansion…" at bounding box center [717, 238] width 1434 height 476
click at [189, 182] on div "mtap" at bounding box center [173, 163] width 61 height 37
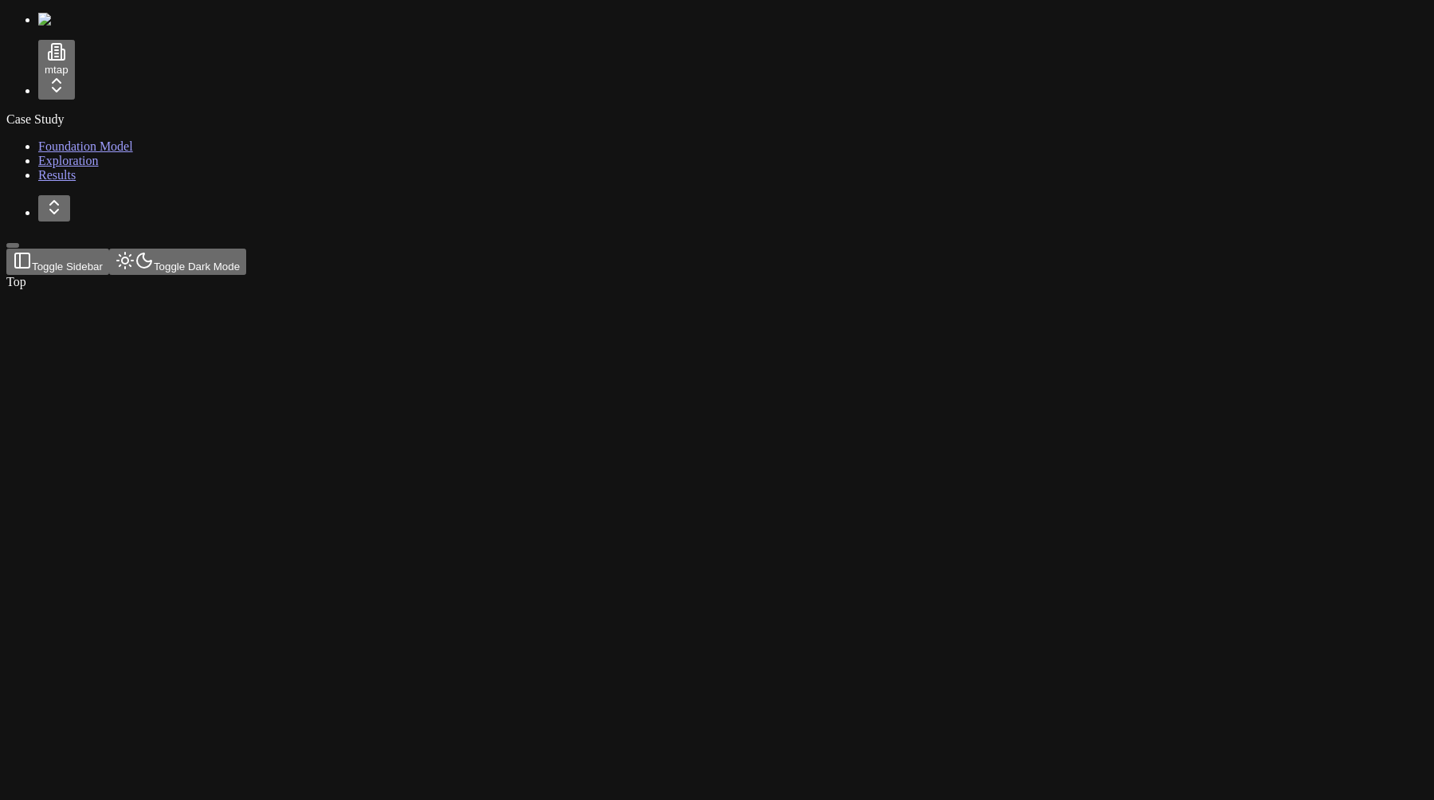
click at [73, 146] on span "Foundation Model" at bounding box center [85, 146] width 95 height 14
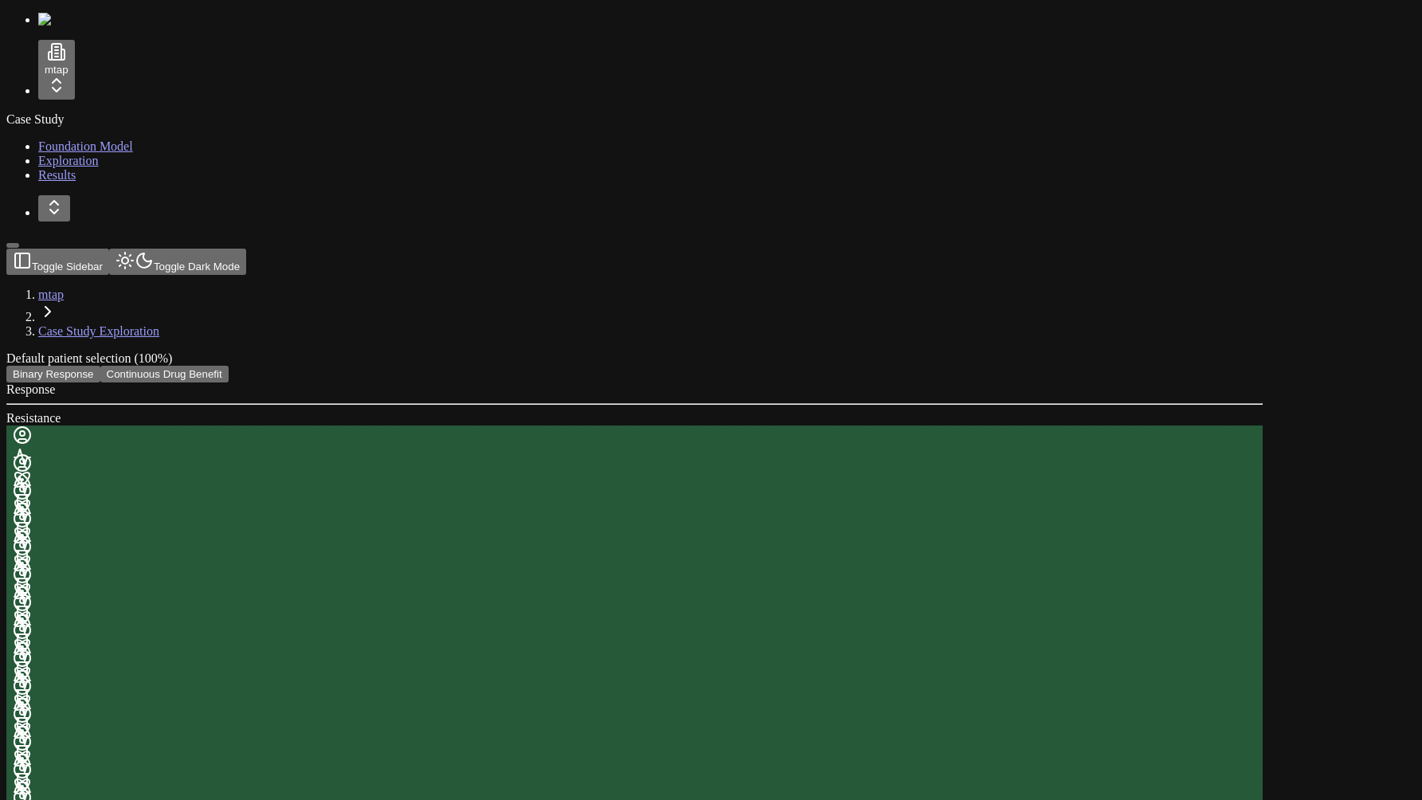
click at [229, 366] on button "Continuous Drug Benefit" at bounding box center [164, 374] width 128 height 17
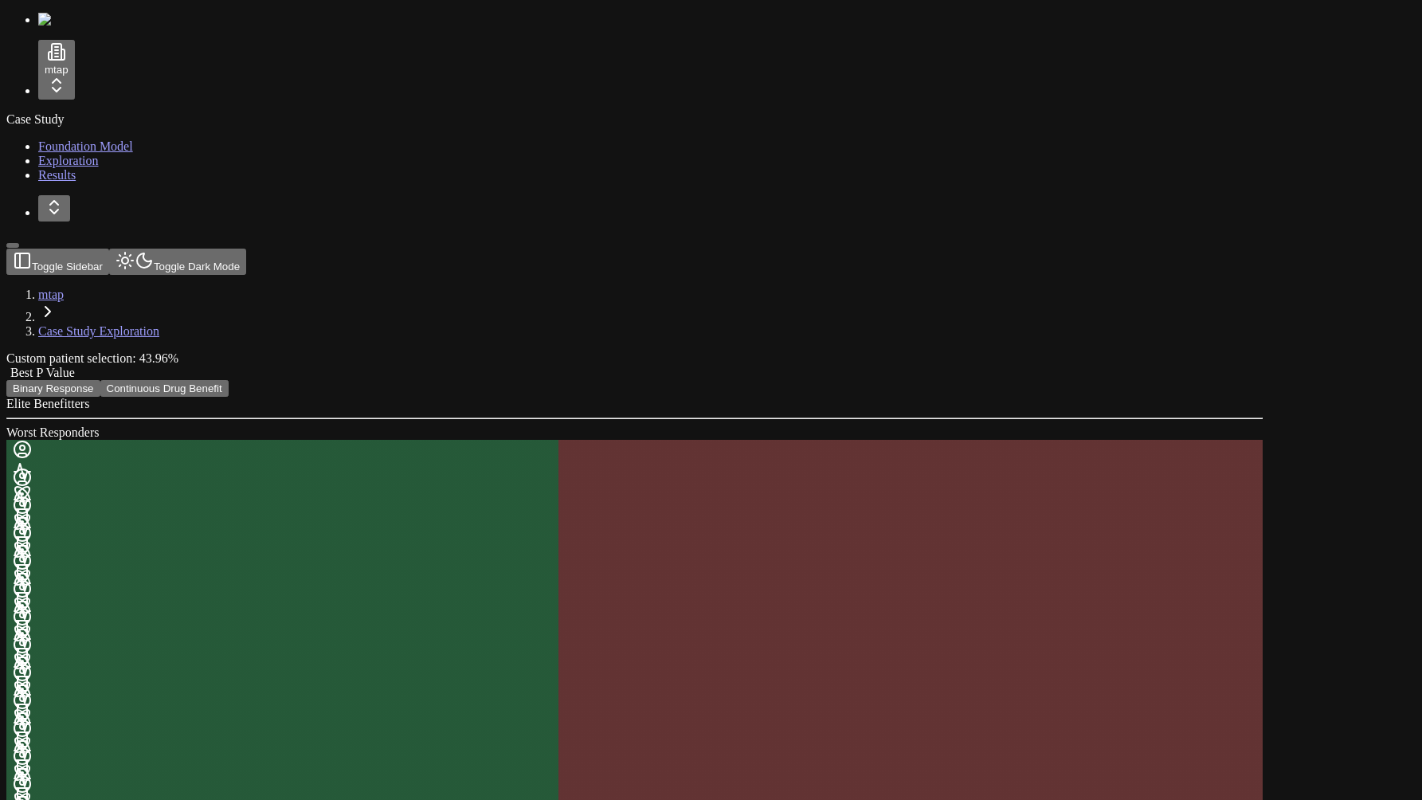
click at [973, 366] on div "Best P Value" at bounding box center [634, 373] width 1256 height 14
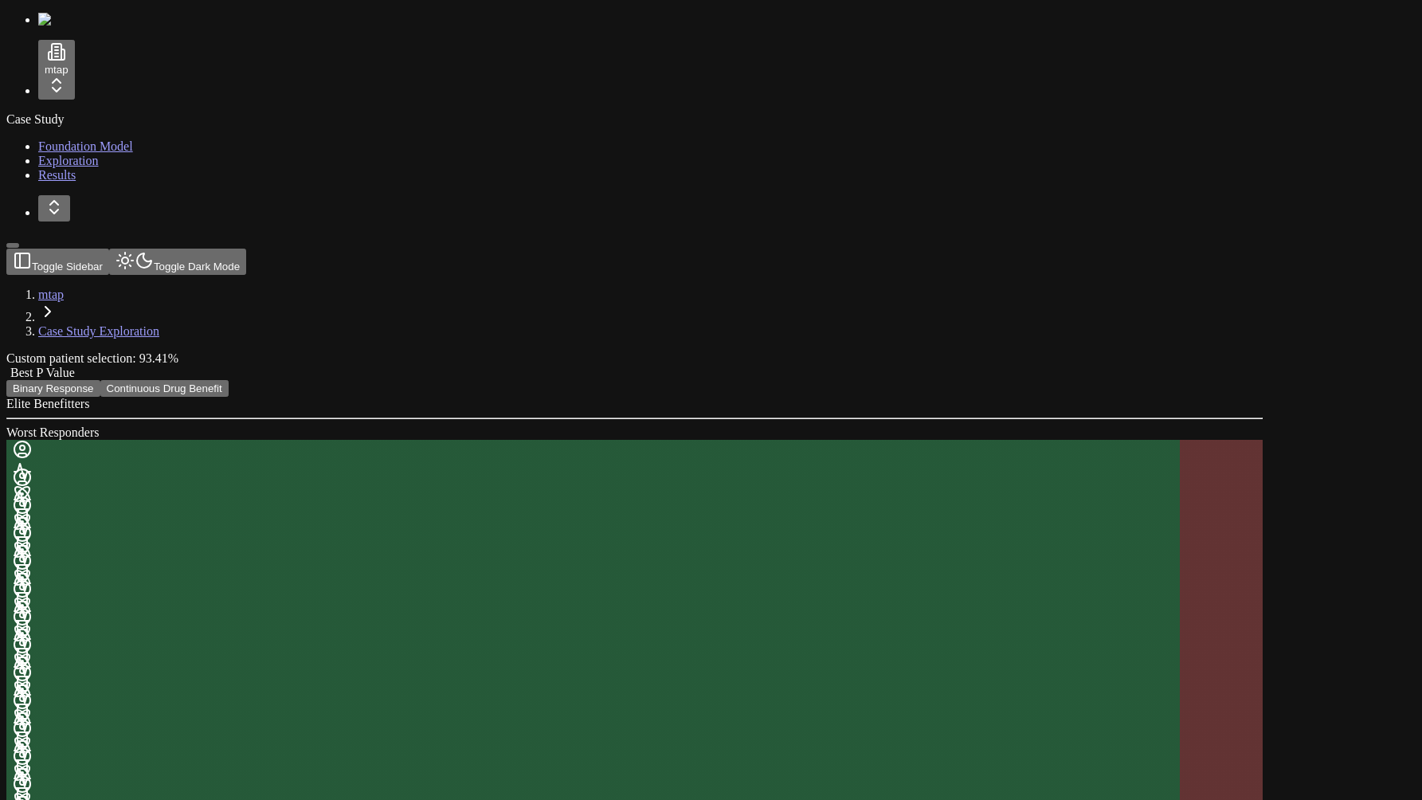
click at [1096, 366] on div "Best P Value" at bounding box center [634, 373] width 1256 height 14
click at [464, 249] on header "Toggle Sidebar Toggle Dark Mode mtap Case Study Exploration" at bounding box center [634, 294] width 1256 height 90
